Goal: Task Accomplishment & Management: Complete application form

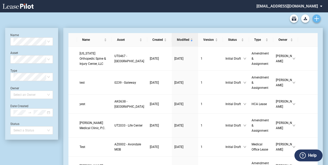
click at [315, 21] on link "Create new document" at bounding box center [316, 18] width 8 height 8
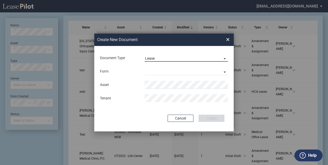
click at [201, 57] on span "Lease" at bounding box center [182, 58] width 74 height 5
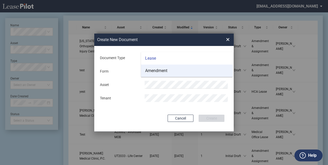
click at [197, 71] on md-option "Amendment" at bounding box center [187, 71] width 92 height 12
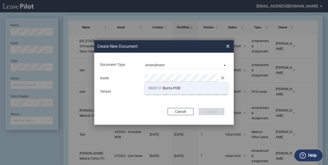
click at [186, 85] on li "MI0012 - Burns POB" at bounding box center [186, 88] width 83 height 12
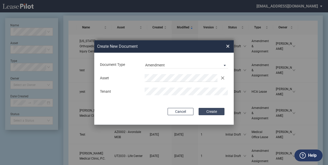
click at [216, 112] on button "Create" at bounding box center [212, 111] width 26 height 7
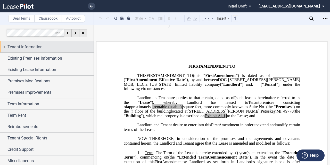
click at [38, 48] on span "Tenant Information" at bounding box center [24, 47] width 35 height 6
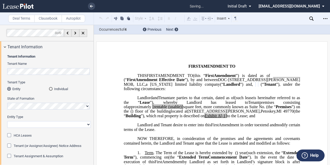
scroll to position [26, 0]
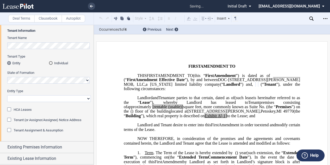
click at [34, 99] on select "Corporation Limited Liability Company General Partnership Limited Partnership O…" at bounding box center [49, 98] width 84 height 7
select select "limited partnership"
click at [7, 95] on select "Corporation Limited Liability Company General Partnership Limited Partnership O…" at bounding box center [49, 98] width 84 height 7
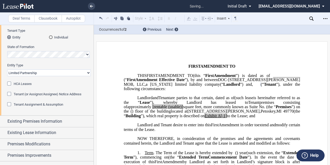
scroll to position [77, 0]
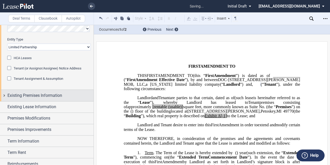
click at [46, 93] on span "Existing Premises Information" at bounding box center [34, 95] width 55 height 6
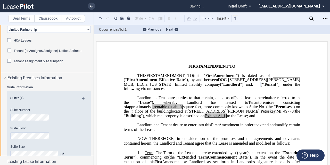
scroll to position [103, 0]
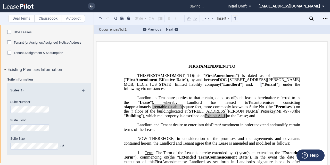
click at [33, 106] on div "Suite Number" at bounding box center [42, 106] width 64 height 13
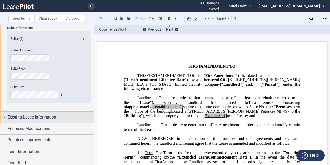
click at [53, 117] on span "Existing Lease Information" at bounding box center [31, 117] width 49 height 6
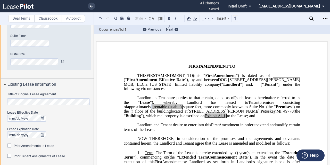
click at [60, 92] on div "Title of Original Lease Agreement" at bounding box center [49, 98] width 84 height 13
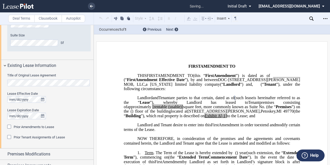
click at [33, 127] on span "Prior Amendments to Lease" at bounding box center [34, 127] width 41 height 4
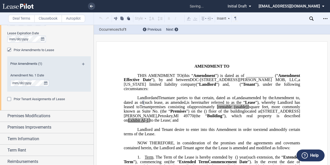
scroll to position [284, 0]
click at [81, 61] on div "Prior Amendments (1)" at bounding box center [49, 64] width 84 height 6
click at [83, 65] on md-icon at bounding box center [85, 65] width 7 height 6
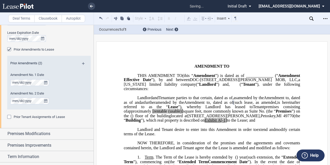
click at [85, 65] on md-icon at bounding box center [85, 65] width 7 height 6
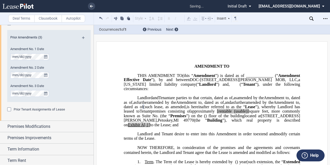
click at [26, 110] on span "Prior Tenant Assignments of Lease" at bounding box center [39, 109] width 51 height 4
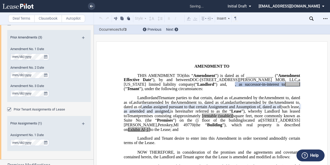
scroll to position [361, 0]
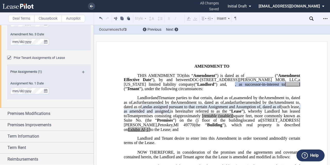
click at [171, 109] on span "as assigned pursuant to that certain Assignment and Assumption of" at bounding box center [205, 107] width 112 height 5
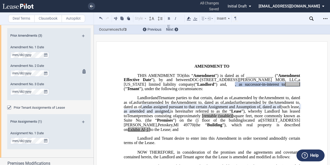
scroll to position [310, 0]
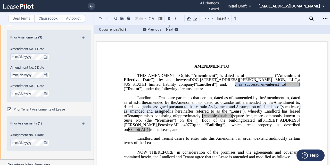
click at [85, 37] on md-icon at bounding box center [85, 39] width 7 height 6
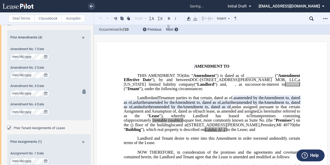
scroll to position [336, 0]
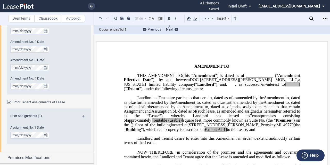
drag, startPoint x: 154, startPoint y: 116, endPoint x: 294, endPoint y: 116, distance: 139.9
click at [294, 116] on p "DOC-[STREET_ADDRESS][PERSON_NAME] MOB, LLC , a [US_STATE] limited liability com…" at bounding box center [212, 114] width 177 height 36
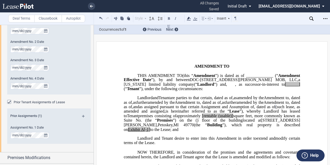
click at [166, 109] on span "as assigned pursuant to that certain Assignment and Assumption of" at bounding box center [196, 107] width 115 height 5
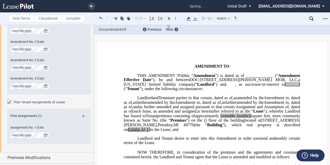
click at [289, 109] on span "as further amended and assigned pursuant to that certain Assignment and Assumpt…" at bounding box center [214, 107] width 150 height 5
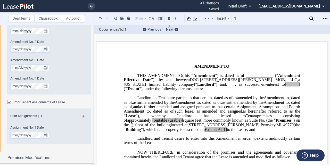
click at [264, 100] on span "Amendment to" at bounding box center [276, 98] width 25 height 5
drag, startPoint x: 128, startPoint y: 107, endPoint x: 159, endPoint y: 106, distance: 30.7
click at [159, 105] on span "amended by the ﻿ ﻿ Amendment to ﻿ ﻿ , dated as of ﻿ ﻿" at bounding box center [213, 100] width 178 height 9
click at [175, 105] on span "amended by the" at bounding box center [161, 102] width 27 height 5
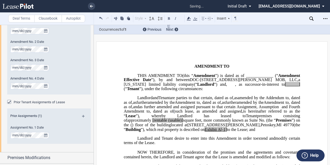
scroll to position [26, 0]
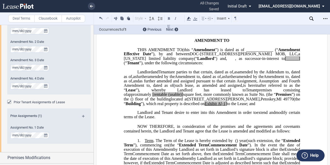
click at [247, 106] on span "to the Lease; and" at bounding box center [241, 103] width 28 height 5
click at [162, 97] on span "[rentable" at bounding box center [160, 94] width 15 height 5
drag, startPoint x: 191, startPoint y: 105, endPoint x: 173, endPoint y: 102, distance: 18.1
click at [173, 101] on span "approximately ﻿ ﻿ rentable (usable)] square feet, more commonly known as Suite …" at bounding box center [213, 96] width 178 height 9
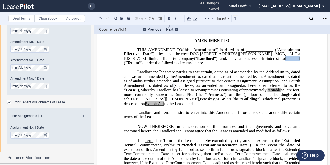
drag, startPoint x: 225, startPoint y: 63, endPoint x: 240, endPoint y: 64, distance: 15.5
click at [240, 64] on p "THIS ﻿ ﻿ FIRST AMENDMENT TO ﻿ ﻿ (this “ ﻿ ﻿ First Amendment ”) is dated as of _…" at bounding box center [212, 57] width 177 height 18
click at [228, 64] on span "”), under the following circumstances:" at bounding box center [196, 63] width 64 height 5
click at [231, 74] on span ", dated as of" at bounding box center [222, 72] width 21 height 5
click at [235, 70] on p "﻿" at bounding box center [212, 67] width 177 height 4
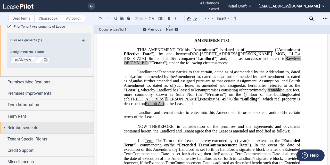
scroll to position [413, 0]
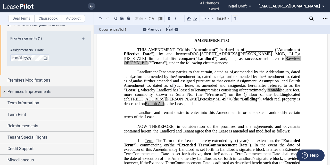
click at [23, 97] on div "Premises Improvements" at bounding box center [47, 91] width 94 height 11
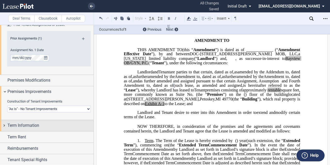
click at [23, 127] on span "Term Information" at bounding box center [23, 125] width 32 height 6
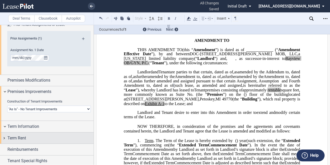
scroll to position [437, 0]
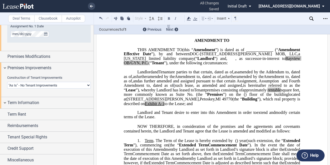
click at [27, 113] on span "Extended Term" at bounding box center [25, 111] width 22 height 4
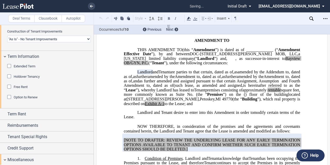
scroll to position [638, 0]
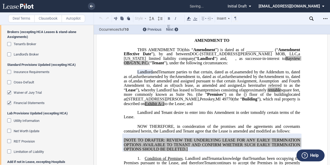
click at [35, 98] on editor-control "Waiver of Jury Trial" at bounding box center [49, 95] width 84 height 10
click at [35, 94] on div "Waiver of Jury Trial" at bounding box center [28, 92] width 28 height 5
click at [33, 101] on span "Financial Statements" at bounding box center [29, 103] width 31 height 4
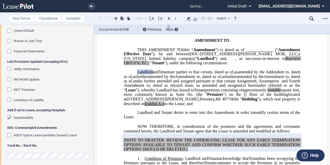
click at [30, 116] on span "Sustainability" at bounding box center [24, 118] width 20 height 4
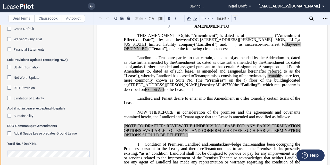
scroll to position [52, 0]
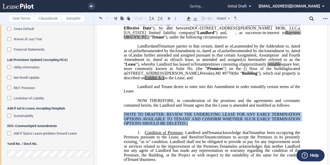
drag, startPoint x: 194, startPoint y: 135, endPoint x: 120, endPoint y: 123, distance: 75.0
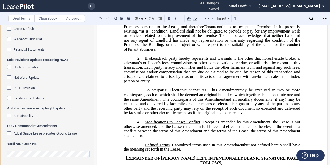
scroll to position [96, 0]
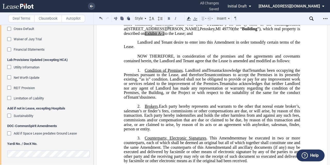
click at [330, 21] on div "Download Share Document Print Create a New Version Import Changes Compare Abstr…" at bounding box center [326, 18] width 8 height 8
click at [327, 21] on div "Open Lease options menu" at bounding box center [326, 18] width 8 height 8
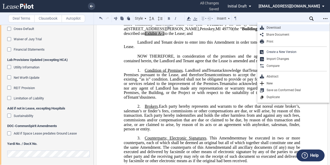
click at [296, 28] on div "Download" at bounding box center [295, 28] width 63 height 4
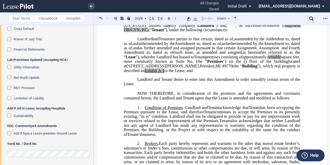
scroll to position [52, 0]
